Goal: Task Accomplishment & Management: Use online tool/utility

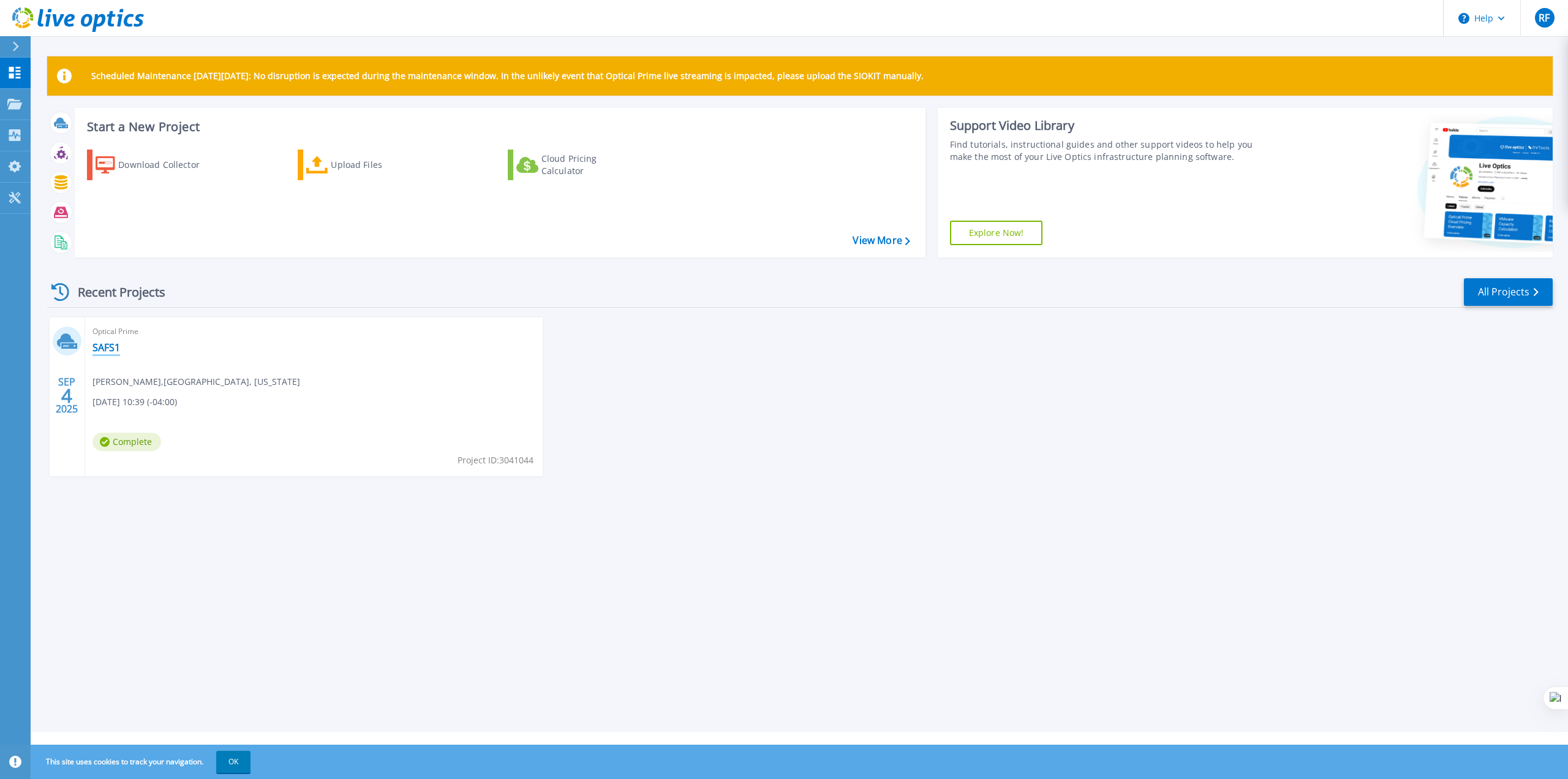
click at [106, 349] on link "SAFS1" at bounding box center [106, 347] width 28 height 12
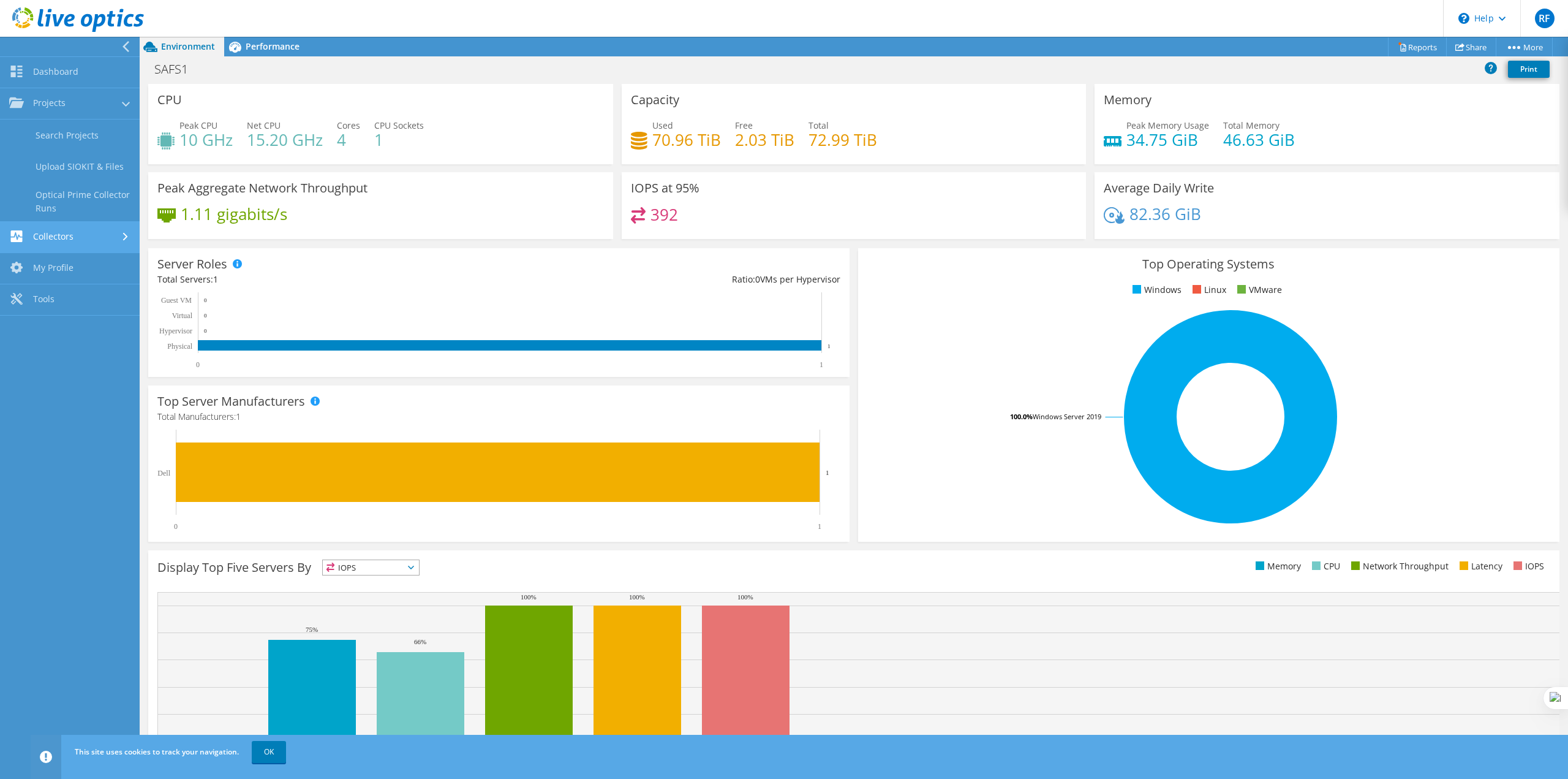
click at [93, 235] on link "Collectors" at bounding box center [70, 237] width 140 height 31
click at [86, 163] on link "Download Collector" at bounding box center [70, 166] width 140 height 31
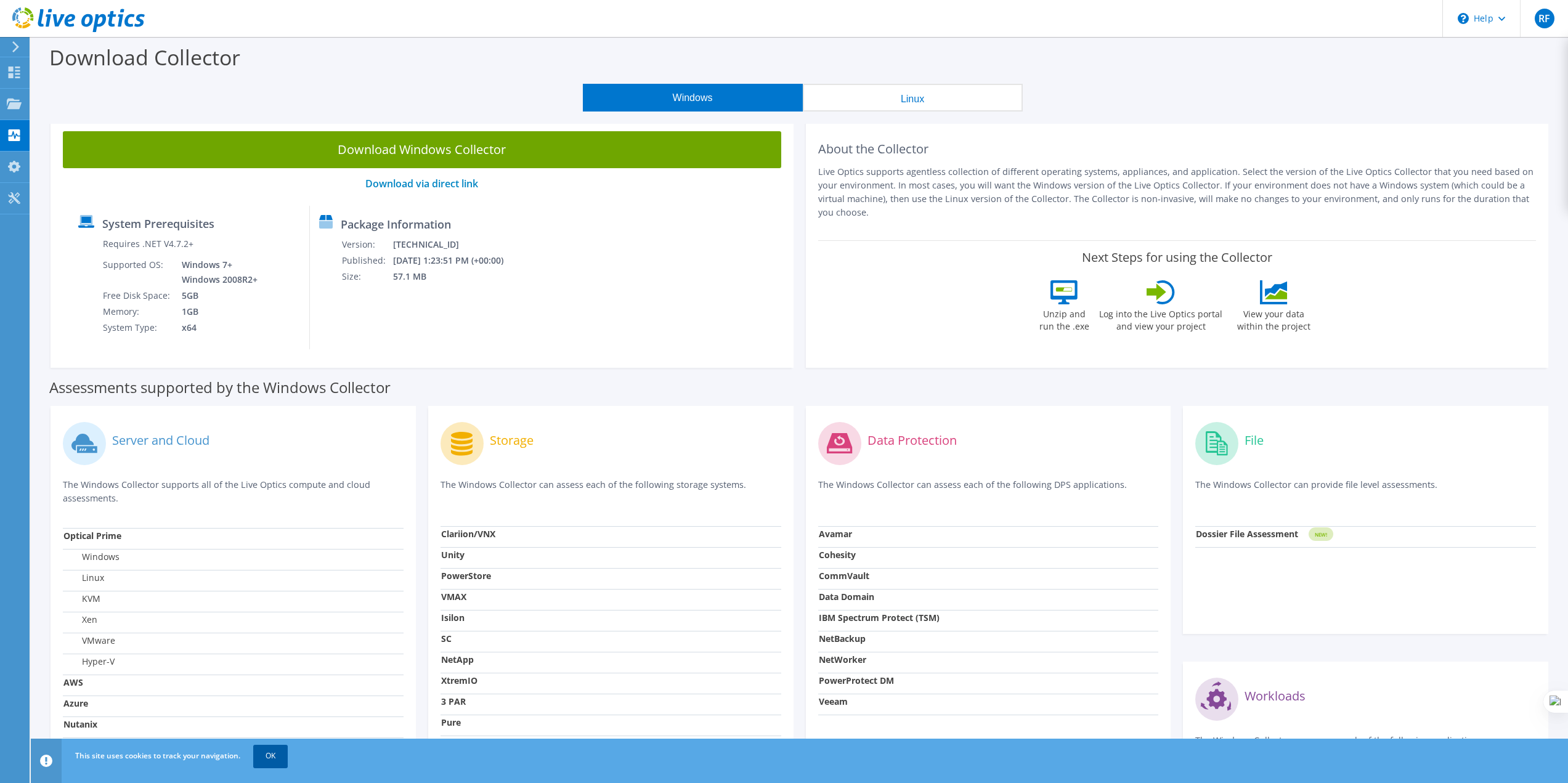
click at [280, 751] on link "OK" at bounding box center [270, 756] width 34 height 22
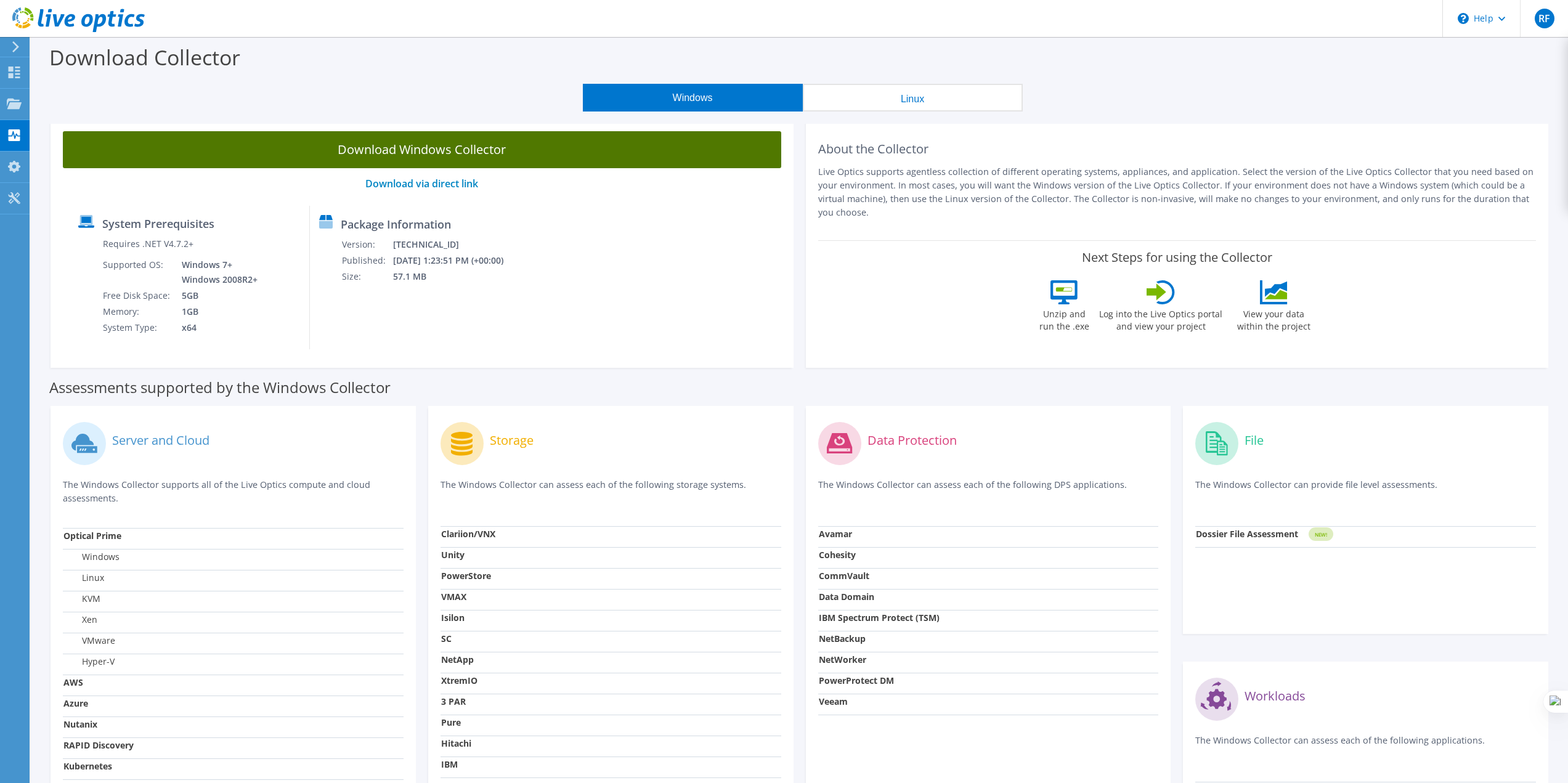
click at [466, 134] on link "Download Windows Collector" at bounding box center [422, 150] width 718 height 37
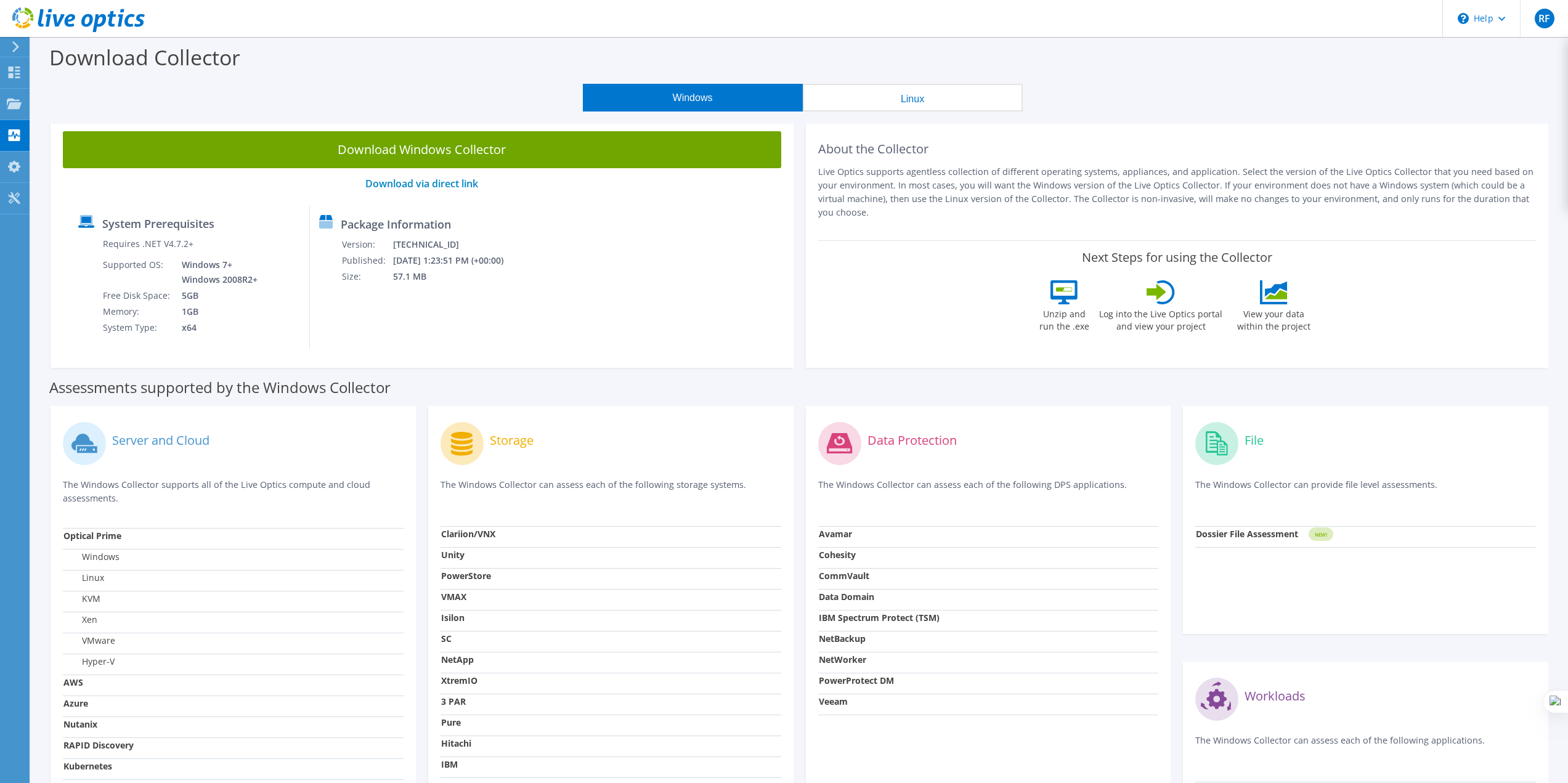
click at [68, 19] on icon at bounding box center [78, 20] width 133 height 25
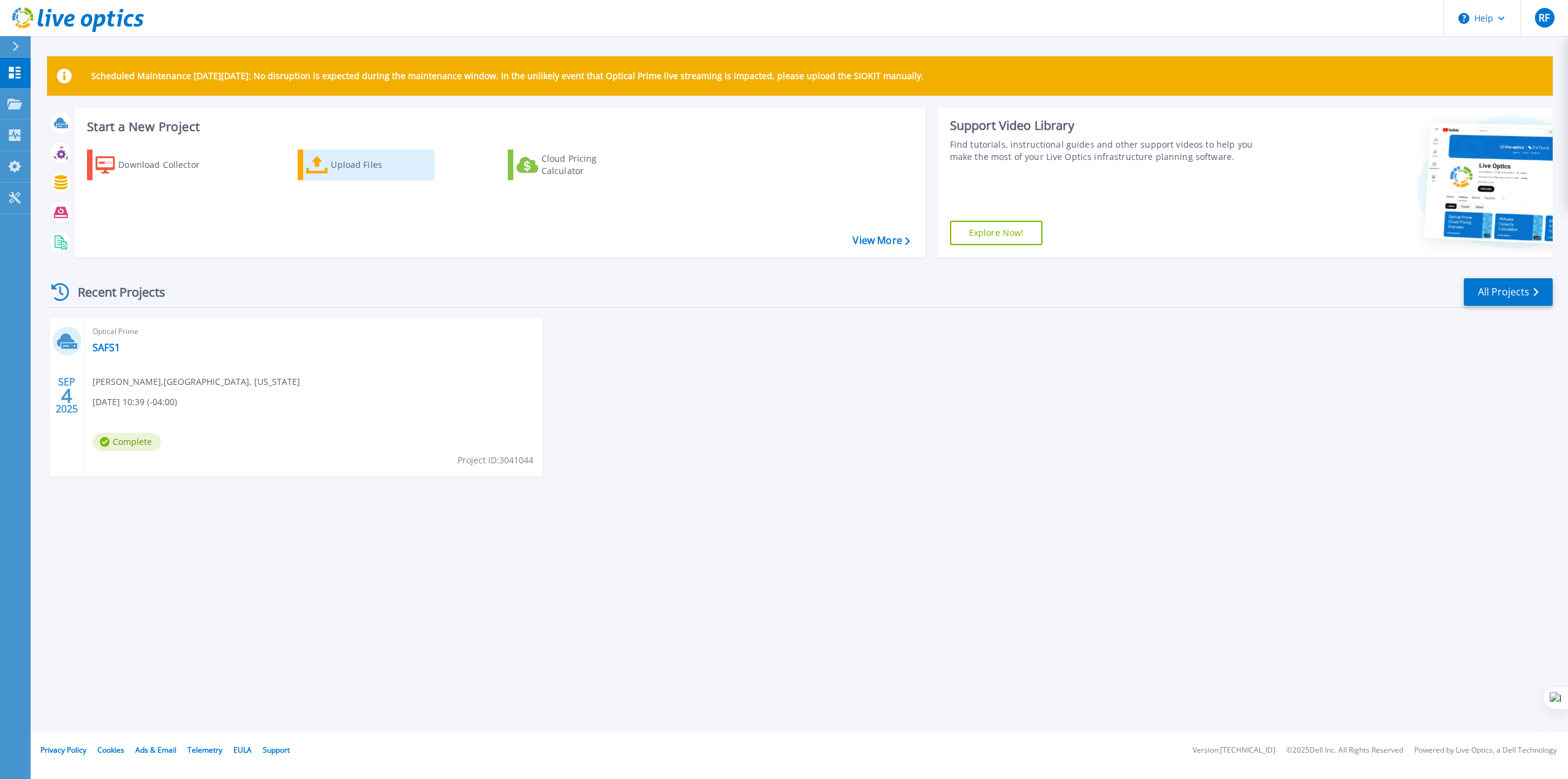
click at [331, 169] on div "Upload Files" at bounding box center [380, 165] width 98 height 25
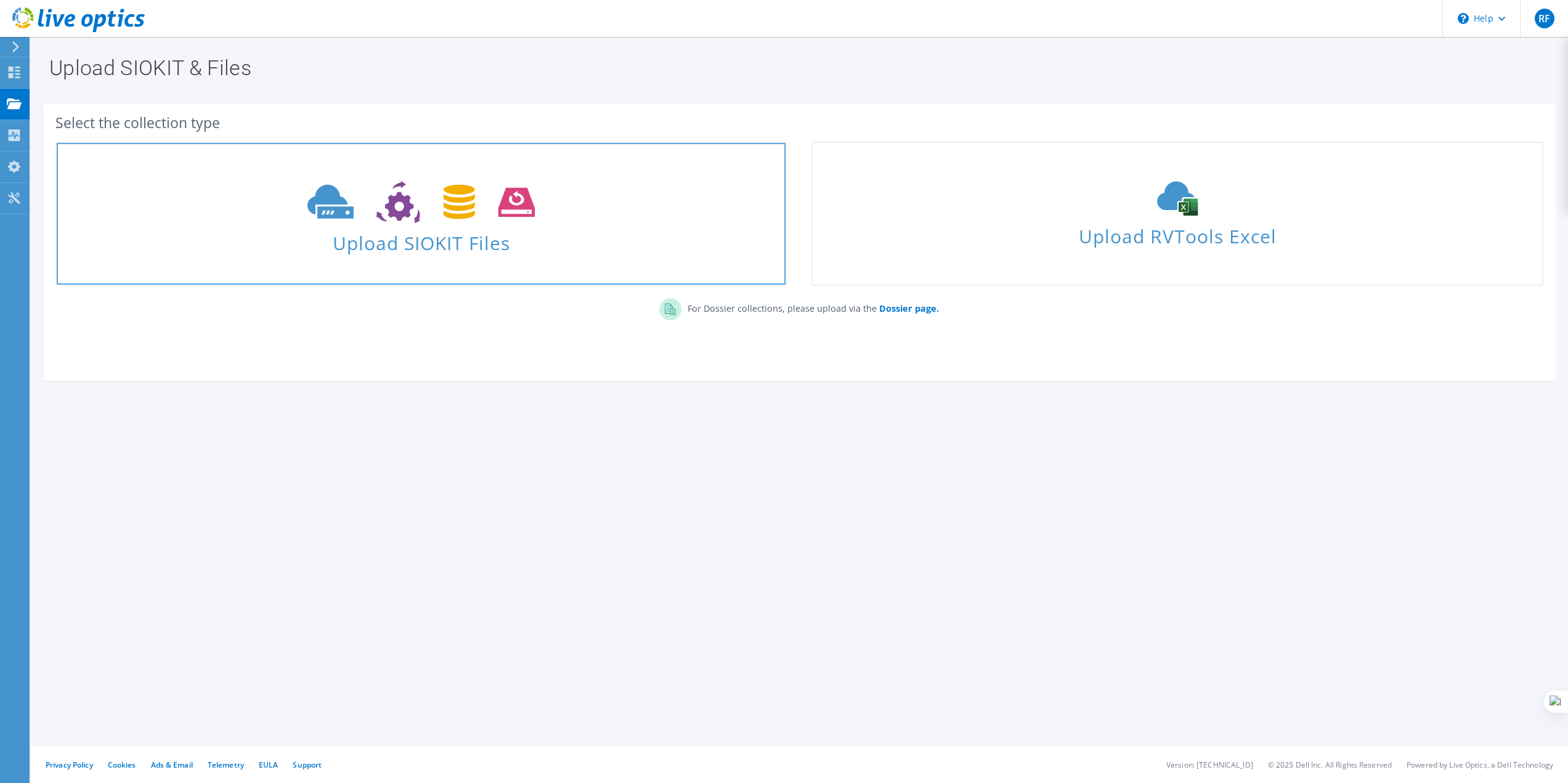
click at [372, 218] on icon at bounding box center [421, 202] width 227 height 43
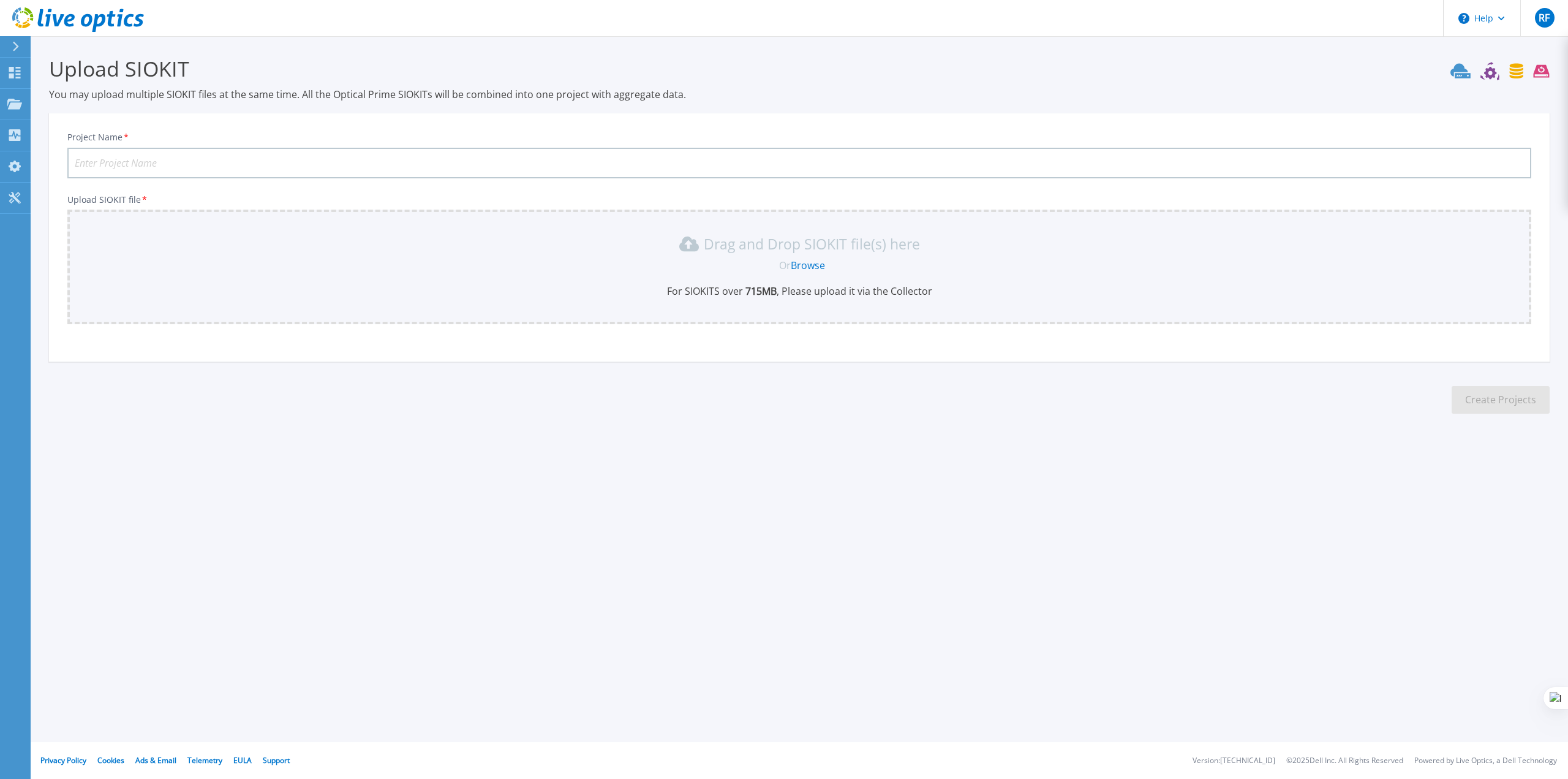
click at [235, 175] on input "Project Name *" at bounding box center [799, 163] width 1464 height 31
click at [235, 168] on input "Project Name *" at bounding box center [799, 163] width 1464 height 31
type input "SAFS1"
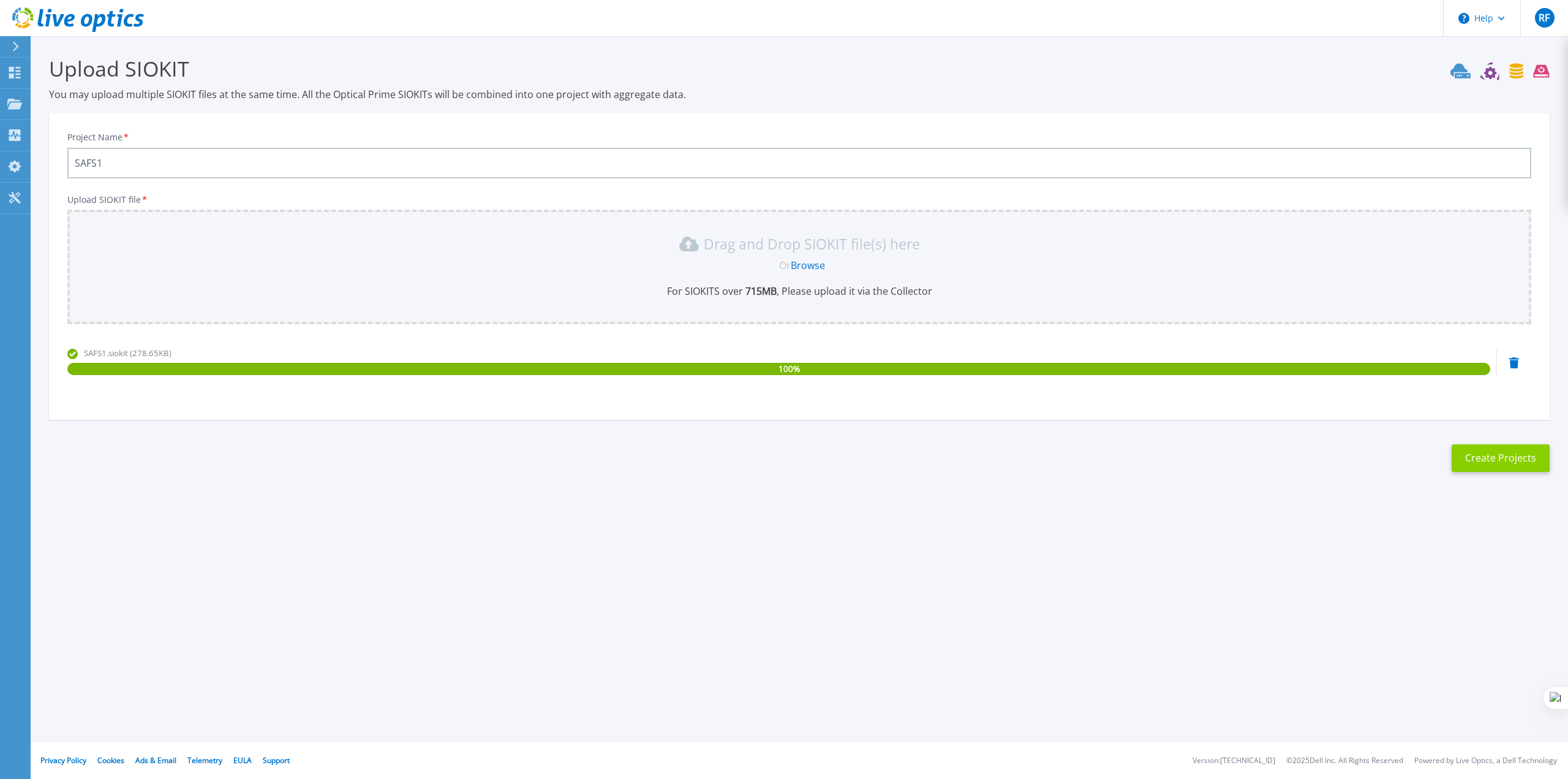
click at [1512, 457] on button "Create Projects" at bounding box center [1501, 458] width 98 height 28
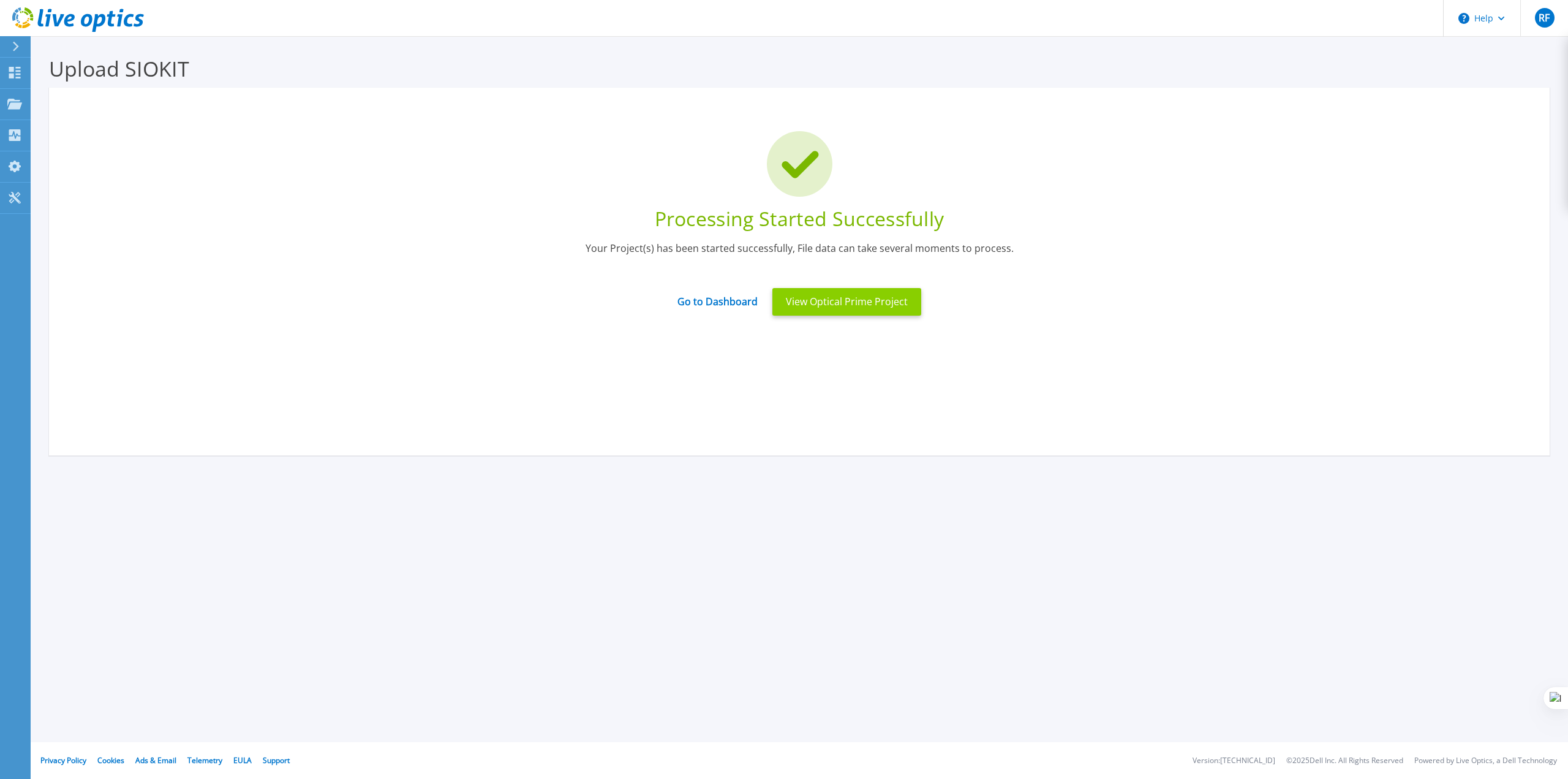
click at [830, 306] on button "View Optical Prime Project" at bounding box center [847, 302] width 149 height 28
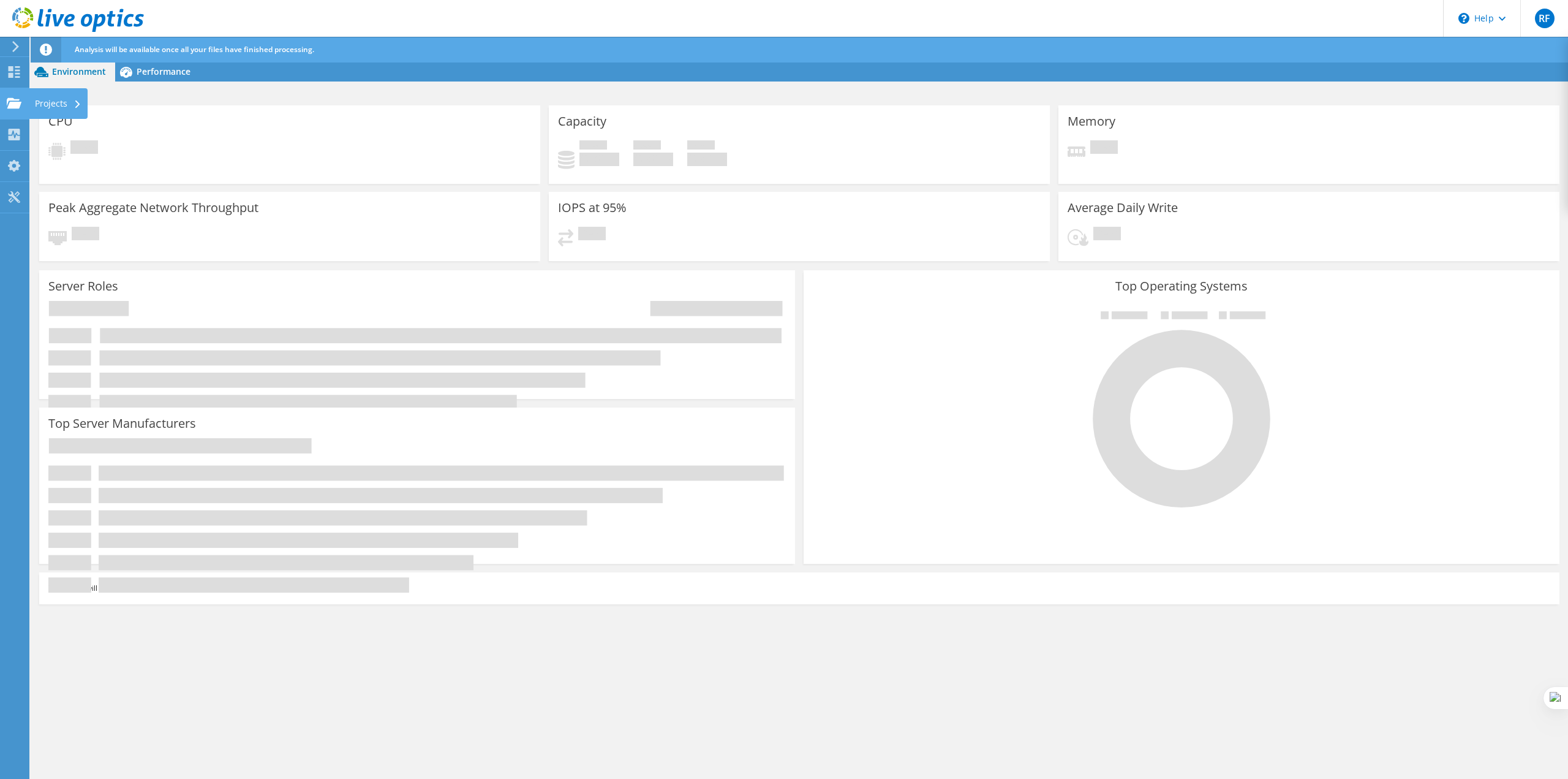
click at [52, 105] on div "Projects" at bounding box center [58, 104] width 59 height 31
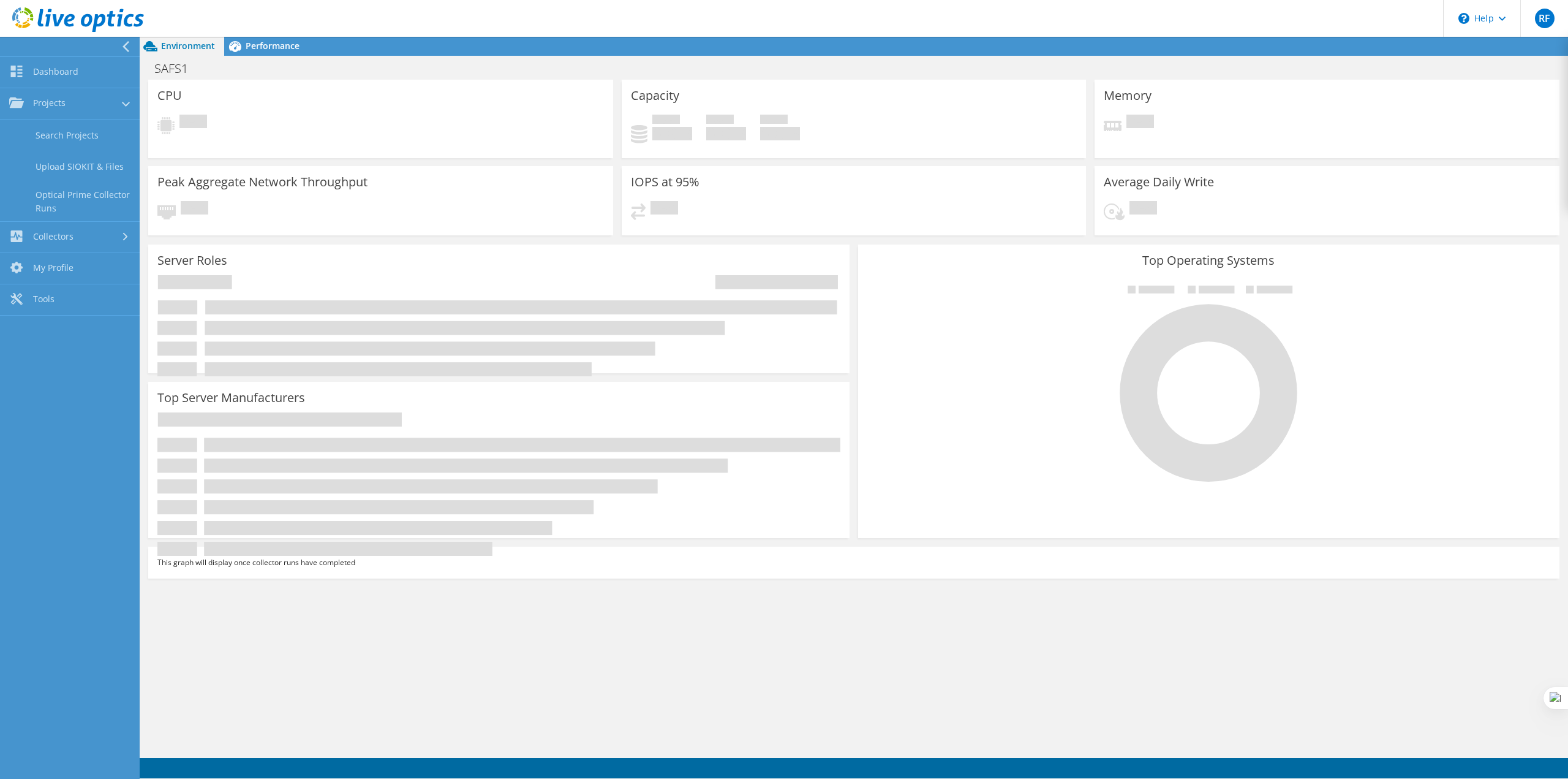
click at [331, 654] on div "CPU Pending Capacity Used 0 GiB Free 0 GiB Total 0 GiB Memory" at bounding box center [854, 416] width 1429 height 675
